Goal: Task Accomplishment & Management: Use online tool/utility

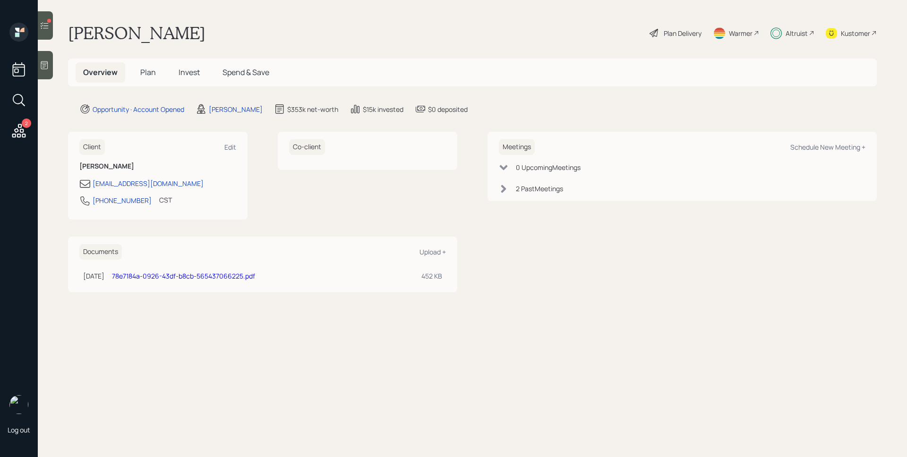
click at [192, 71] on span "Invest" at bounding box center [189, 72] width 21 height 10
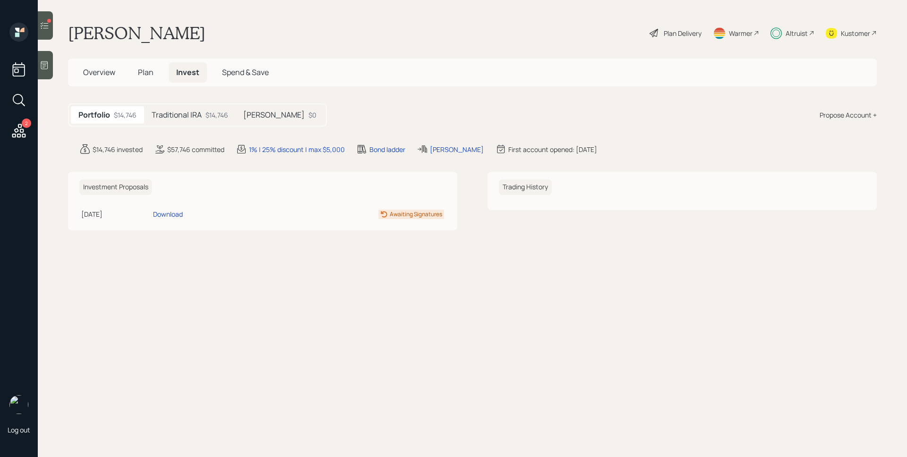
click at [191, 118] on h5 "Traditional IRA" at bounding box center [177, 115] width 50 height 9
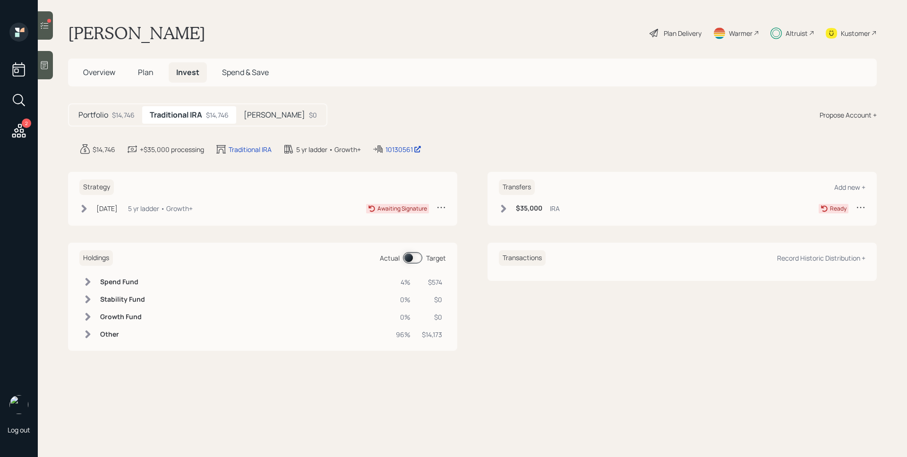
click at [169, 211] on div "5 yr ladder • Growth+" at bounding box center [160, 209] width 65 height 10
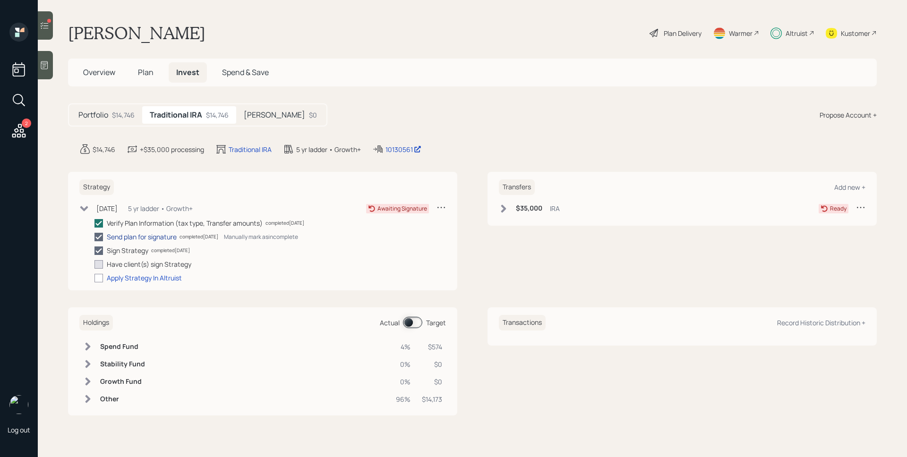
click at [144, 236] on div "Send plan for signature" at bounding box center [142, 237] width 70 height 10
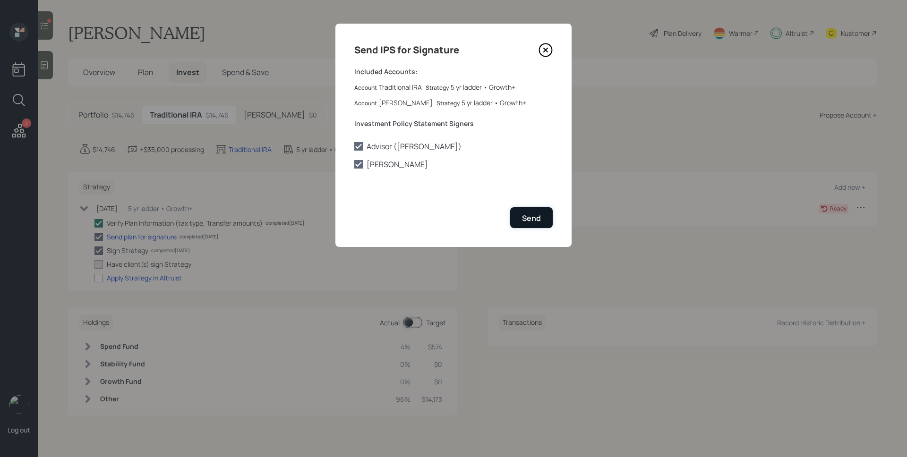
click at [531, 217] on div "Send" at bounding box center [531, 218] width 19 height 10
